Goal: Navigation & Orientation: Find specific page/section

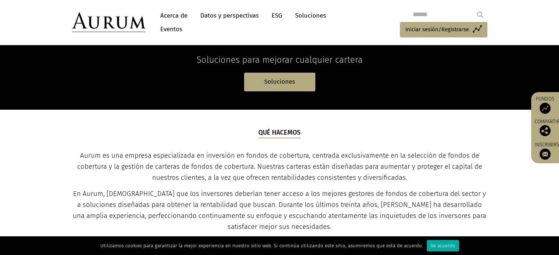
scroll to position [155, 0]
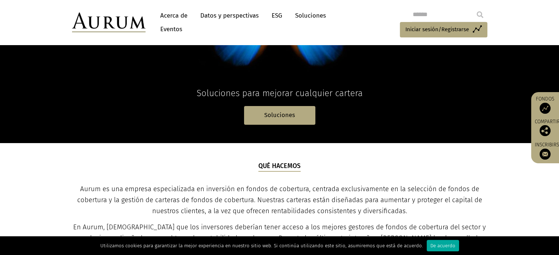
click at [174, 16] on font "Acerca de" at bounding box center [173, 16] width 27 height 8
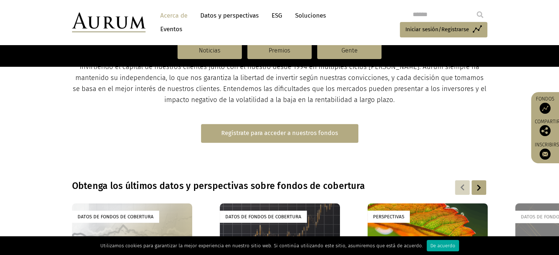
scroll to position [367, 0]
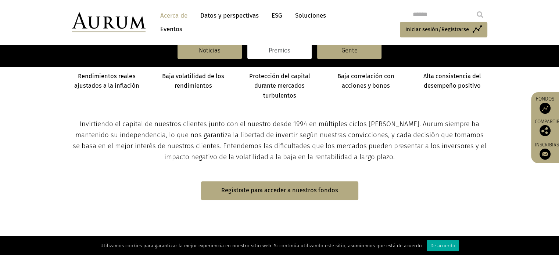
click at [283, 51] on font "Premios" at bounding box center [280, 50] width 22 height 7
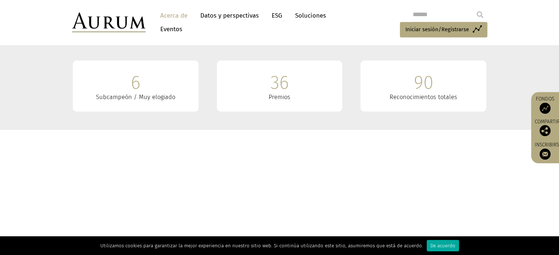
scroll to position [220, 0]
